Goal: Complete application form

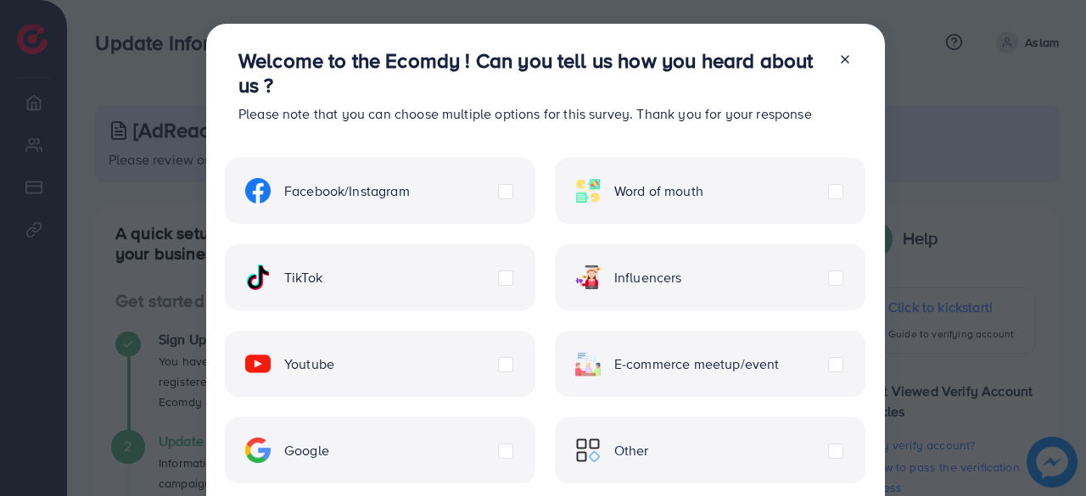
click at [410, 194] on label "Facebook/Instagram" at bounding box center [327, 190] width 165 height 25
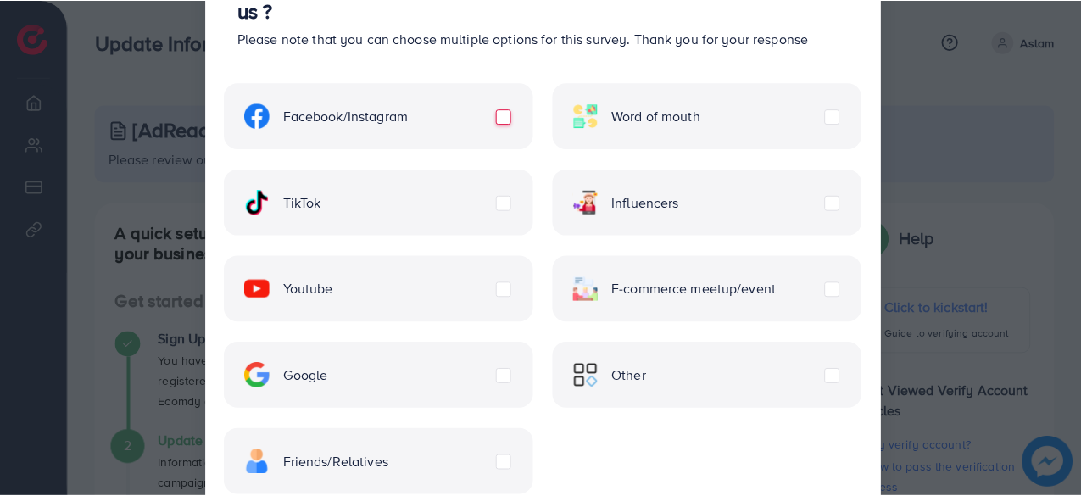
scroll to position [184, 0]
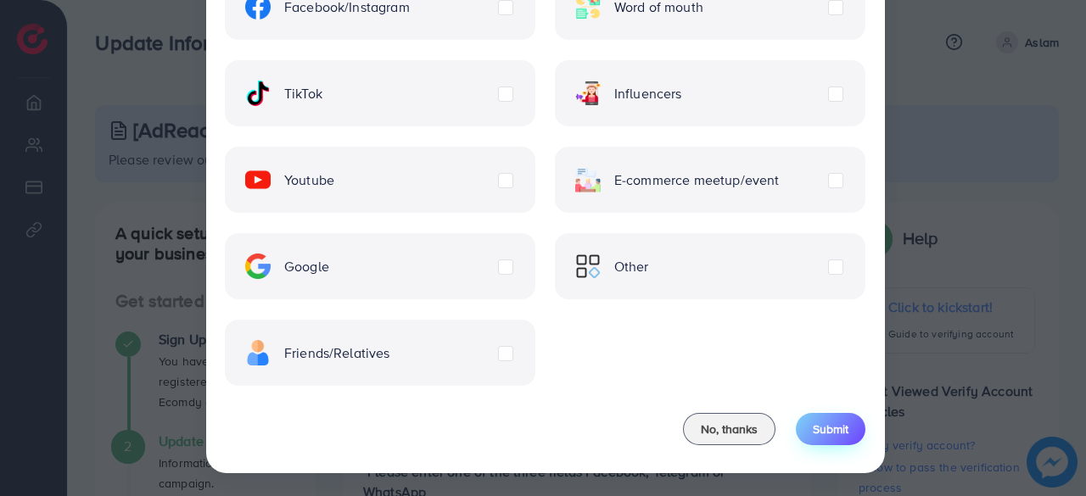
click at [803, 431] on button "Submit" at bounding box center [831, 429] width 70 height 32
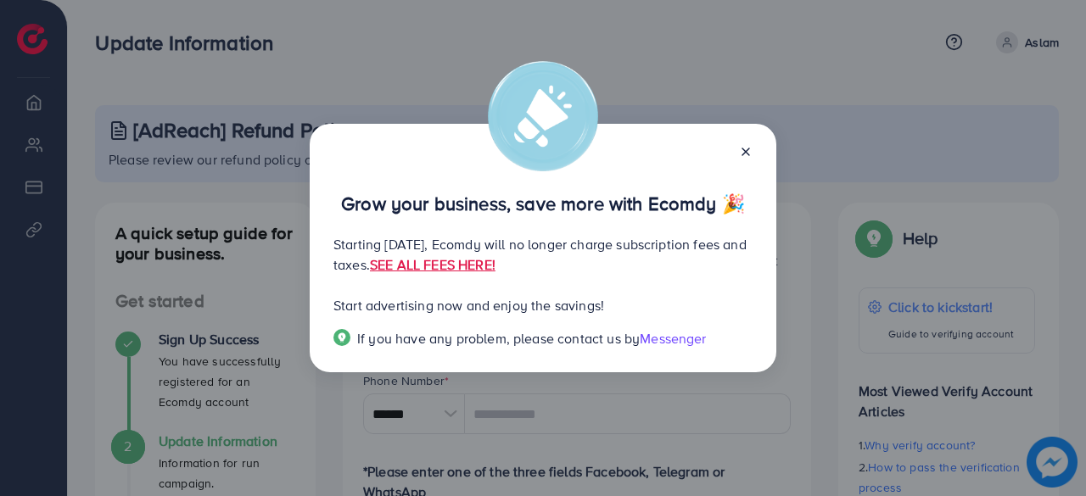
click at [744, 154] on line at bounding box center [745, 151] width 7 height 7
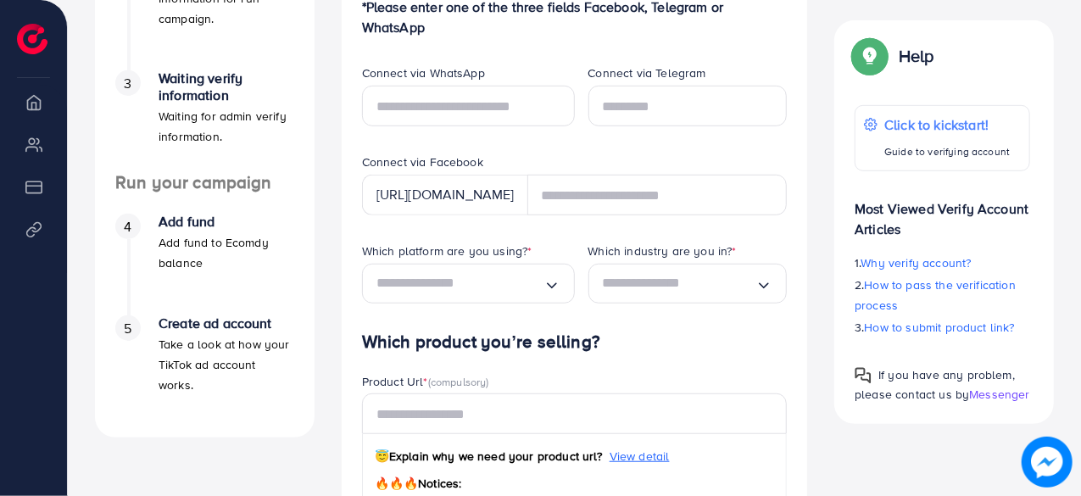
scroll to position [466, 0]
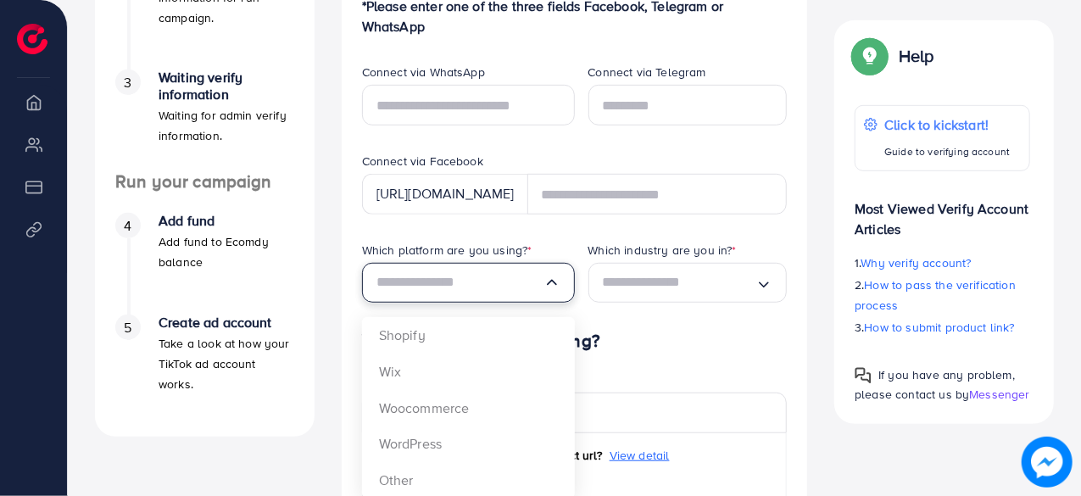
click at [536, 282] on input "Search for option" at bounding box center [460, 283] width 167 height 26
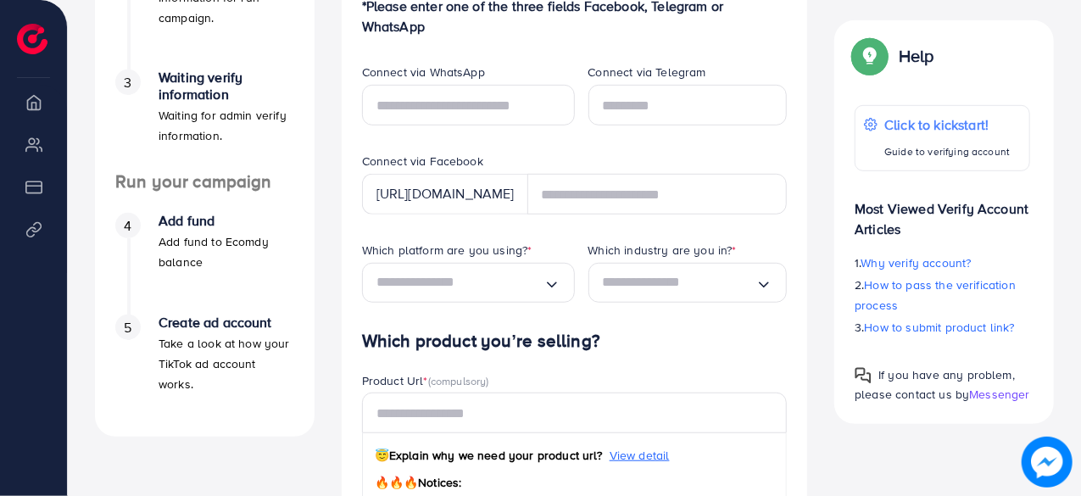
click at [546, 282] on icon "Search for option" at bounding box center [552, 284] width 17 height 17
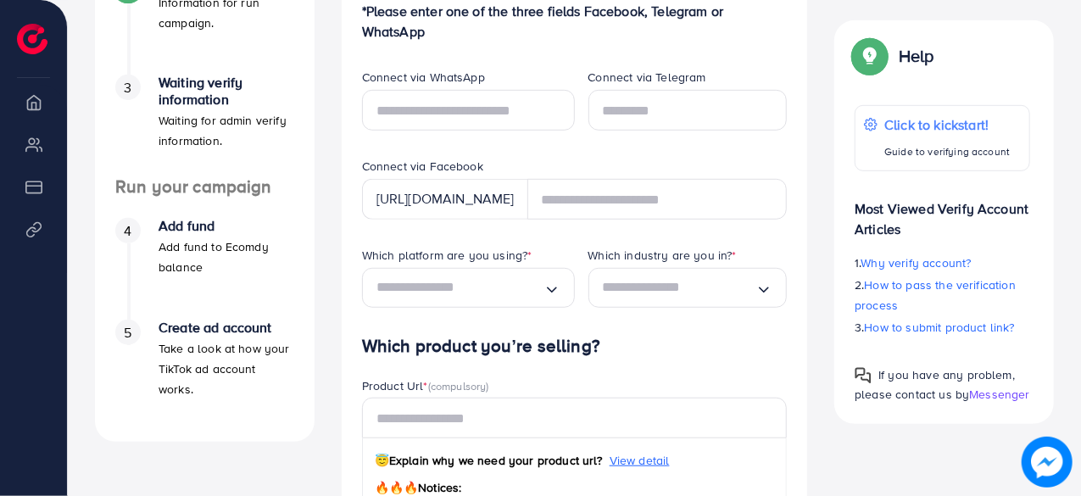
scroll to position [460, 0]
